Goal: Task Accomplishment & Management: Use online tool/utility

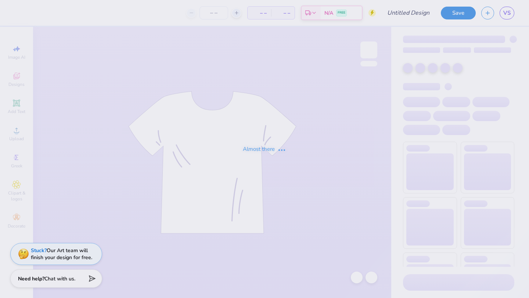
type input "new mem cocktail design option 2"
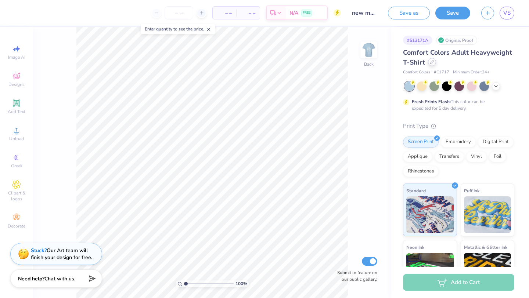
click at [433, 63] on icon at bounding box center [432, 62] width 4 height 4
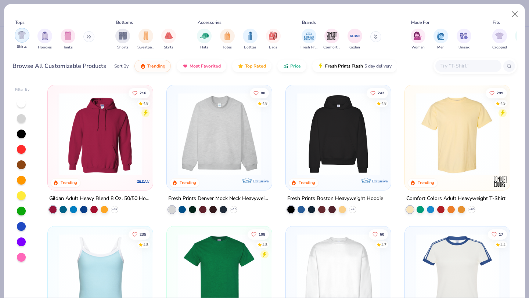
click at [22, 33] on img "filter for Shirts" at bounding box center [22, 35] width 8 height 8
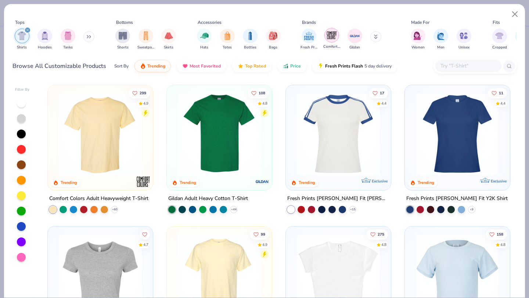
click at [330, 39] on img "filter for Comfort Colors" at bounding box center [331, 35] width 11 height 11
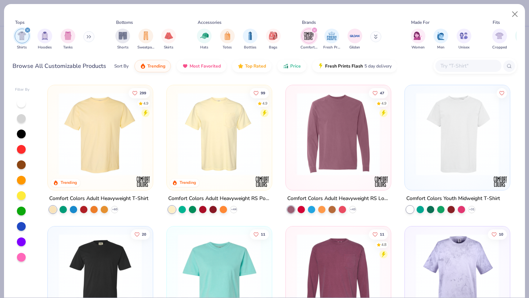
click at [237, 206] on div "+ 44" at bounding box center [202, 209] width 69 height 7
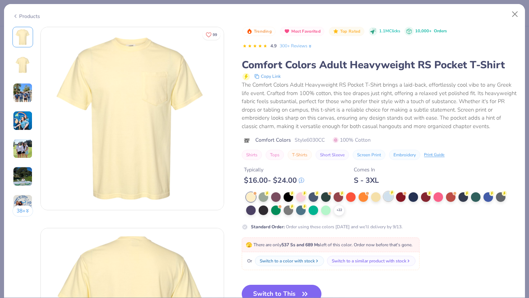
click at [386, 196] on div at bounding box center [388, 197] width 10 height 10
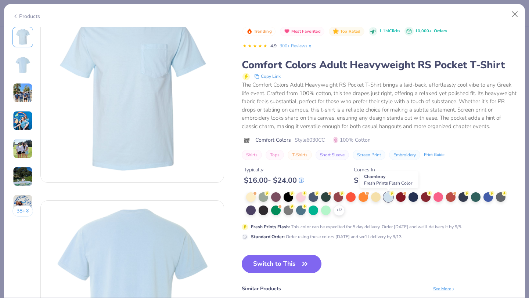
scroll to position [34, 0]
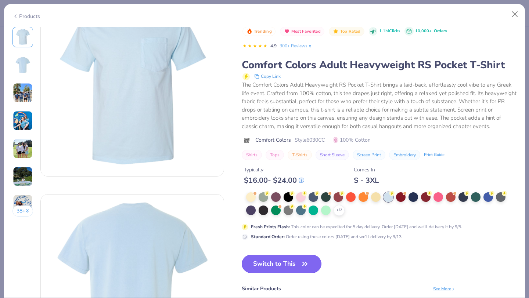
click at [303, 265] on icon "button" at bounding box center [305, 264] width 10 height 10
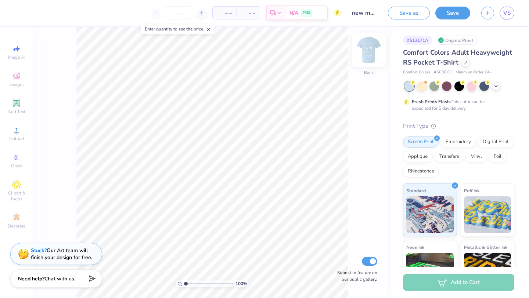
click at [369, 51] on img at bounding box center [368, 49] width 29 height 29
click at [372, 51] on img at bounding box center [368, 49] width 29 height 29
click at [372, 51] on img at bounding box center [368, 50] width 15 height 15
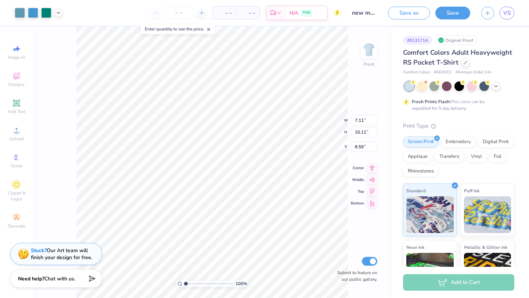
click at [365, 220] on div "100 % Front W 7.11 7.11 " H 10.11 10.11 " Y 8.59 8.59 " Center Middle Top Botto…" at bounding box center [212, 162] width 358 height 271
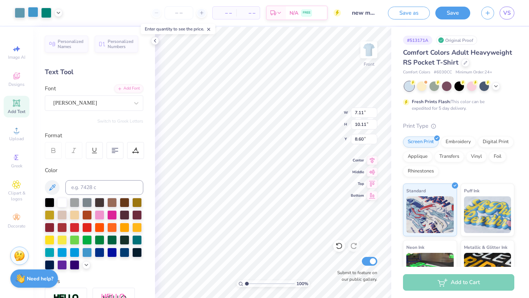
click at [33, 12] on div at bounding box center [33, 12] width 10 height 10
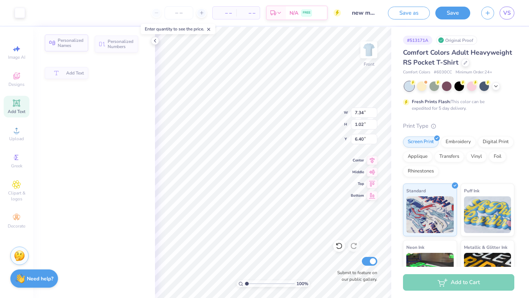
type input "7.34"
type input "1.02"
type input "6.40"
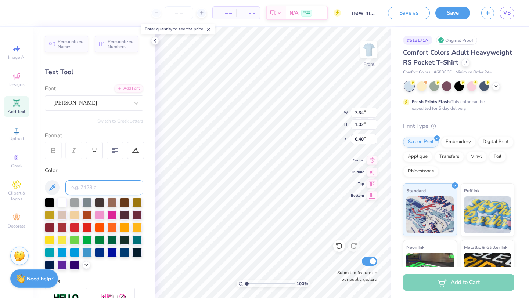
click at [90, 187] on input at bounding box center [104, 187] width 78 height 15
type input "7688"
click at [64, 201] on div at bounding box center [62, 202] width 10 height 10
click at [54, 149] on icon at bounding box center [53, 149] width 3 height 2
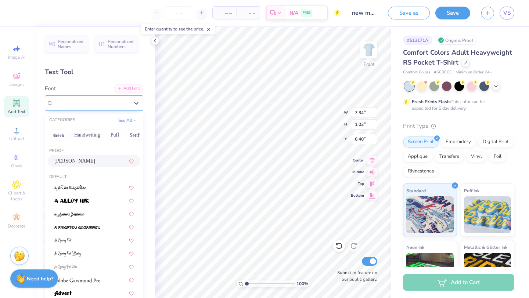
click at [92, 105] on div "[PERSON_NAME]" at bounding box center [91, 102] width 77 height 11
click at [62, 138] on button "Calligraphy" at bounding box center [63, 135] width 32 height 12
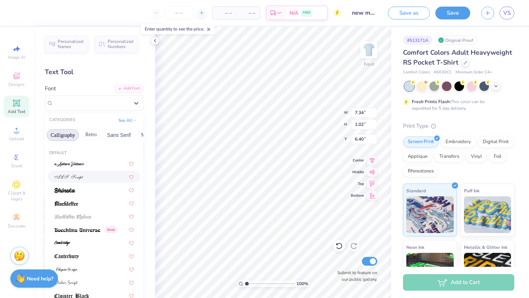
scroll to position [26, 0]
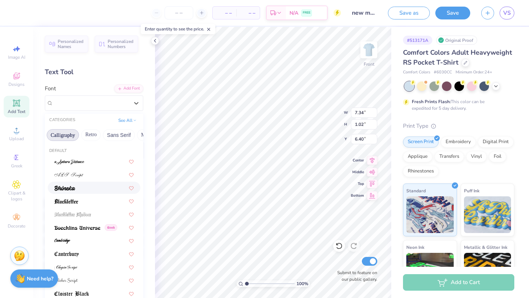
click at [90, 188] on div at bounding box center [93, 188] width 79 height 8
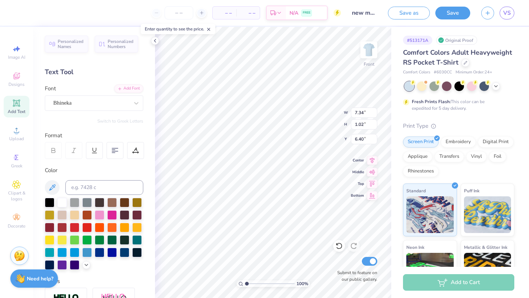
type input "7.93"
type input "1.32"
type input "6.25"
click at [94, 104] on div "Bhineka" at bounding box center [91, 102] width 77 height 11
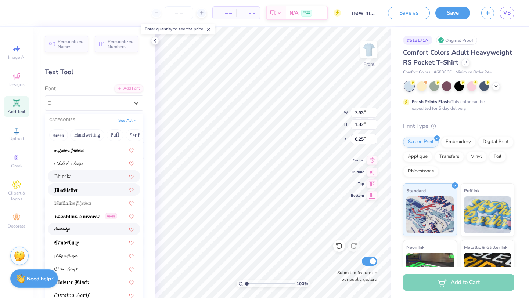
scroll to position [59, 0]
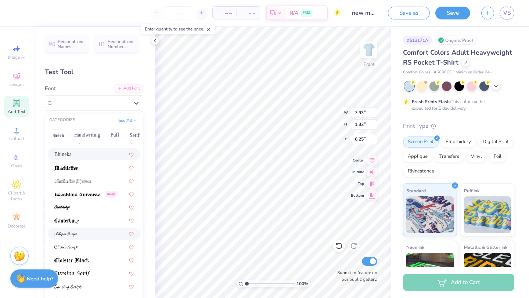
click at [85, 234] on div at bounding box center [93, 234] width 79 height 8
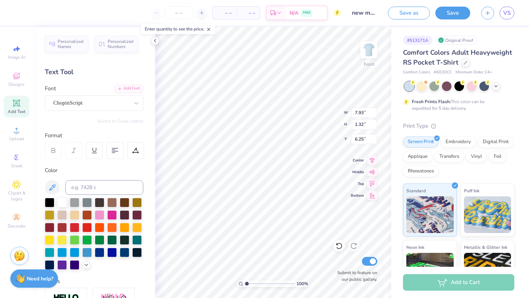
type input "7.68"
type input "1.56"
type input "6.13"
type input "6.37"
click at [54, 151] on icon at bounding box center [53, 150] width 7 height 7
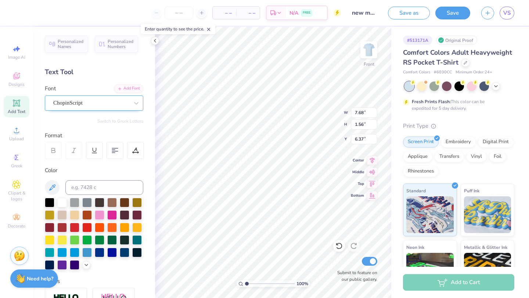
click at [118, 100] on div "ChopinScript" at bounding box center [91, 102] width 77 height 11
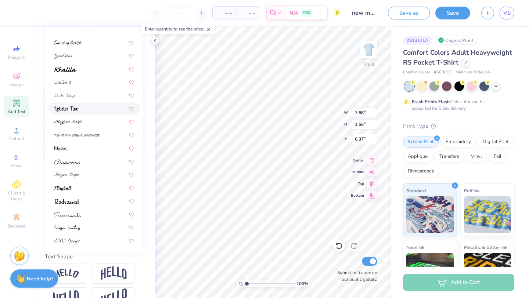
scroll to position [111, 0]
click at [87, 187] on div at bounding box center [93, 188] width 79 height 8
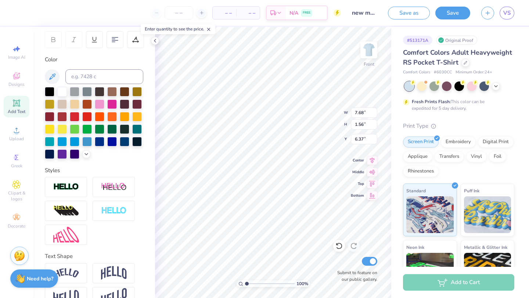
type input "8.64"
type input "1.39"
type input "6.45"
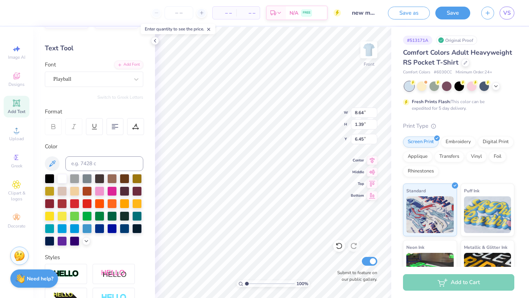
scroll to position [0, 0]
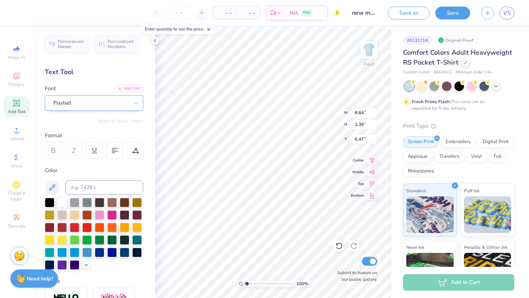
type input "8.64"
type input "1.39"
type input "6.47"
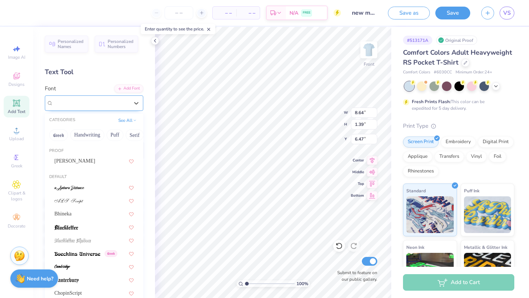
click at [95, 105] on div "Playball" at bounding box center [91, 102] width 77 height 11
click at [75, 165] on span "[PERSON_NAME]" at bounding box center [74, 161] width 41 height 8
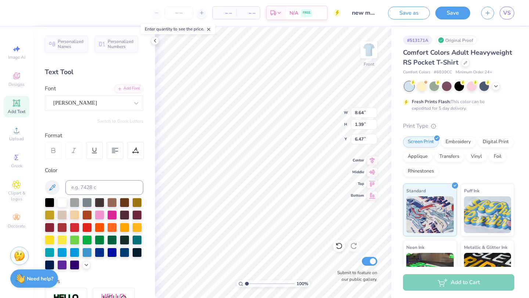
type input "7.34"
type input "1.02"
type input "6.66"
type input "9.58"
type input "1.33"
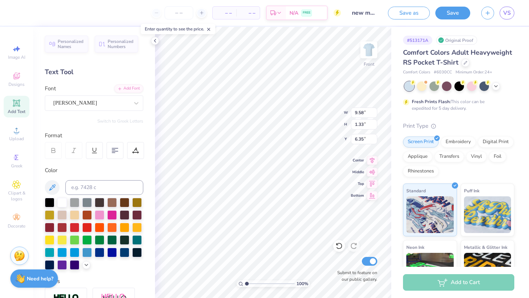
type input "6.51"
type input "8.57"
type input "1.19"
type input "6.65"
type input "6.68"
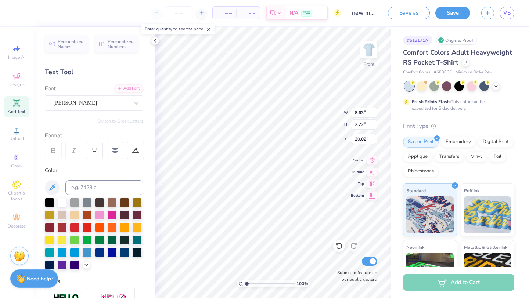
type input "19.57"
click at [153, 39] on icon at bounding box center [155, 41] width 6 height 6
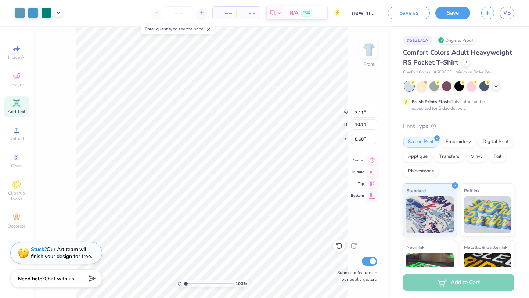
type input "6.80"
type input "9.67"
type input "8.76"
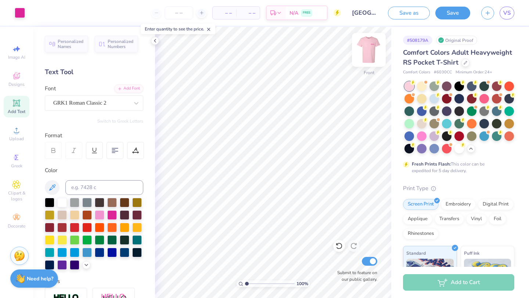
click at [368, 53] on img at bounding box center [368, 49] width 29 height 29
click at [371, 52] on img at bounding box center [368, 49] width 29 height 29
click at [459, 147] on div at bounding box center [459, 148] width 10 height 10
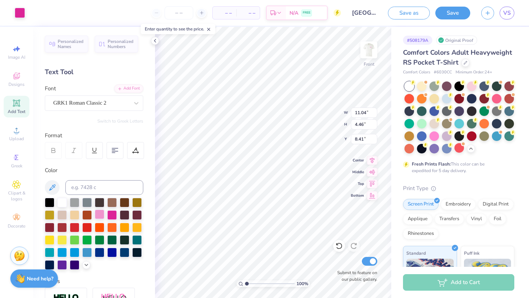
click at [99, 214] on div at bounding box center [100, 215] width 10 height 10
click at [97, 217] on div at bounding box center [100, 215] width 10 height 10
click at [473, 88] on div at bounding box center [472, 86] width 10 height 10
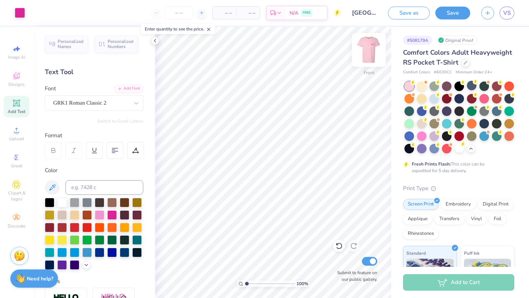
click at [371, 51] on img at bounding box center [368, 49] width 29 height 29
click at [371, 53] on img at bounding box center [368, 49] width 29 height 29
click at [372, 53] on img at bounding box center [368, 50] width 15 height 15
click at [433, 98] on div at bounding box center [434, 98] width 10 height 10
click at [377, 53] on div at bounding box center [369, 50] width 34 height 34
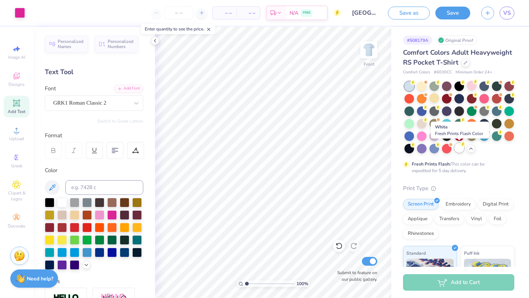
click at [461, 149] on div at bounding box center [459, 148] width 10 height 10
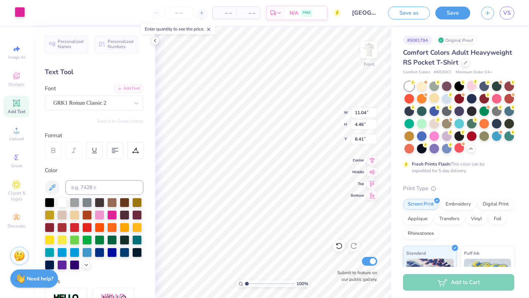
click at [21, 17] on div at bounding box center [20, 12] width 10 height 10
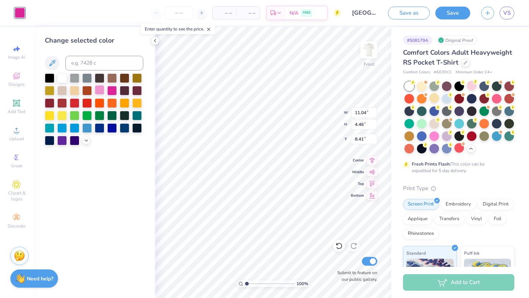
click at [100, 89] on div at bounding box center [100, 90] width 10 height 10
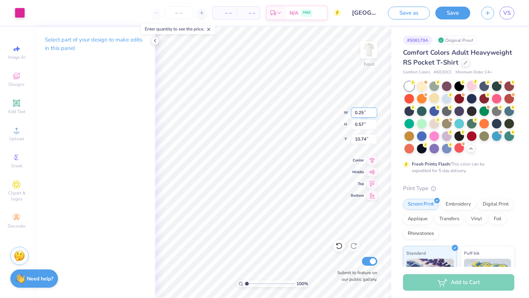
click at [332, 114] on div "100 % Front W 0.25 0.25 " H 0.57 0.57 " Y 10.74 10.74 " Center Middle Top Botto…" at bounding box center [273, 162] width 236 height 271
click at [19, 14] on div at bounding box center [20, 12] width 10 height 10
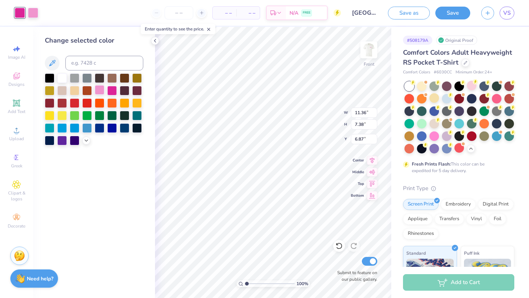
click at [100, 91] on div at bounding box center [100, 90] width 10 height 10
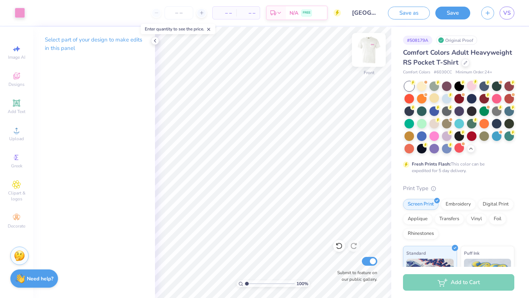
click at [366, 53] on img at bounding box center [368, 49] width 29 height 29
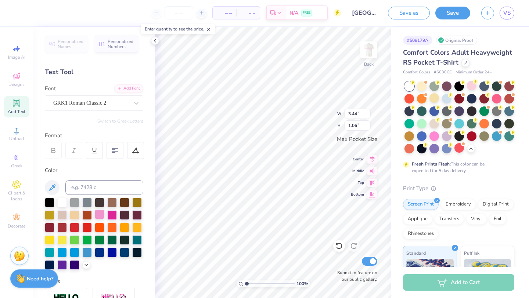
click at [98, 216] on div at bounding box center [100, 215] width 10 height 10
